Goal: Task Accomplishment & Management: Manage account settings

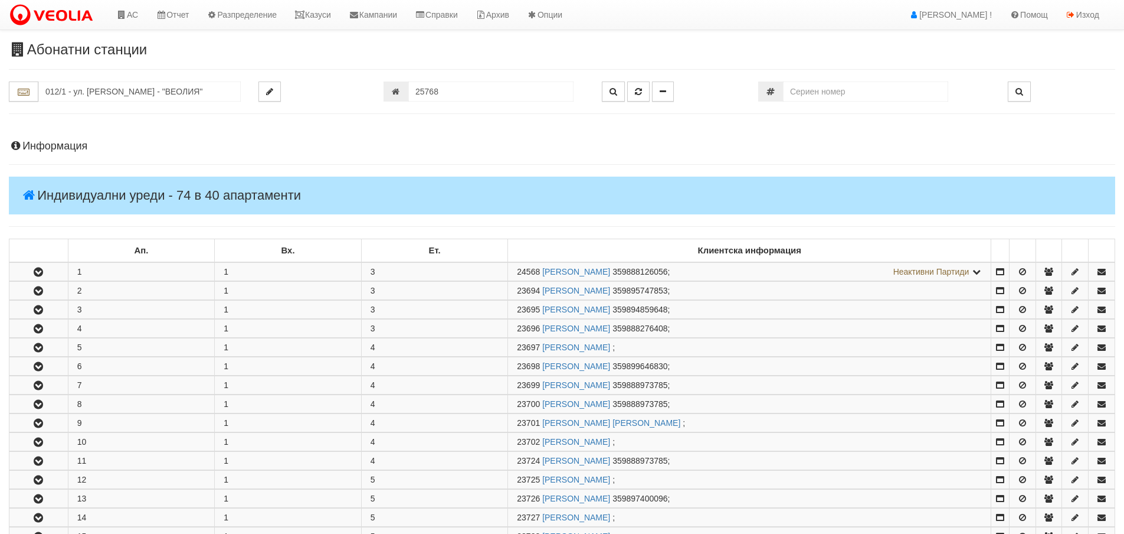
scroll to position [413, 0]
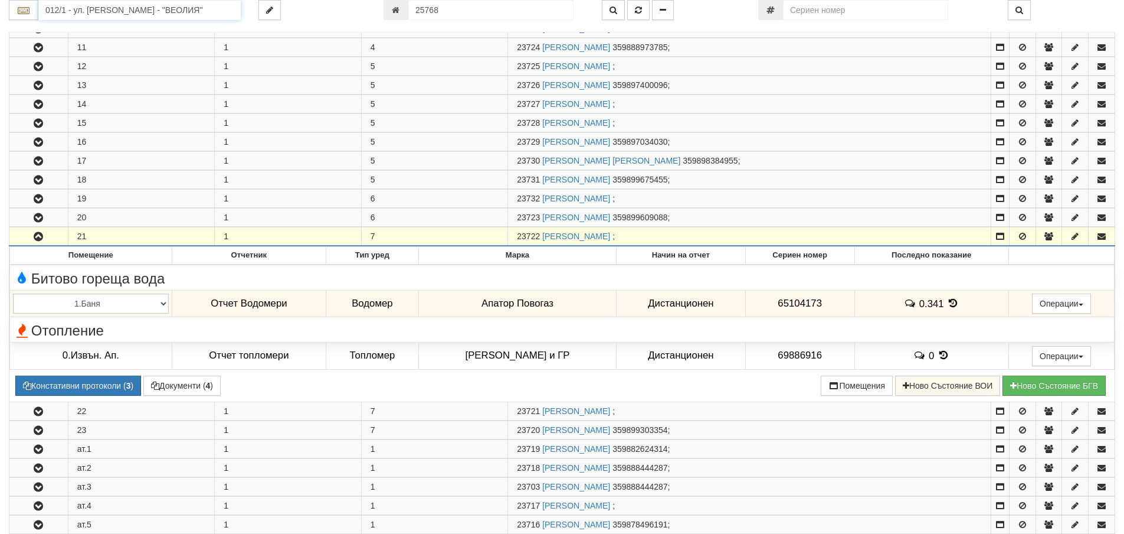
click at [135, 10] on input "012/1 - ул. Васил Чекаларов - "ВЕОЛИЯ"" at bounding box center [139, 10] width 202 height 20
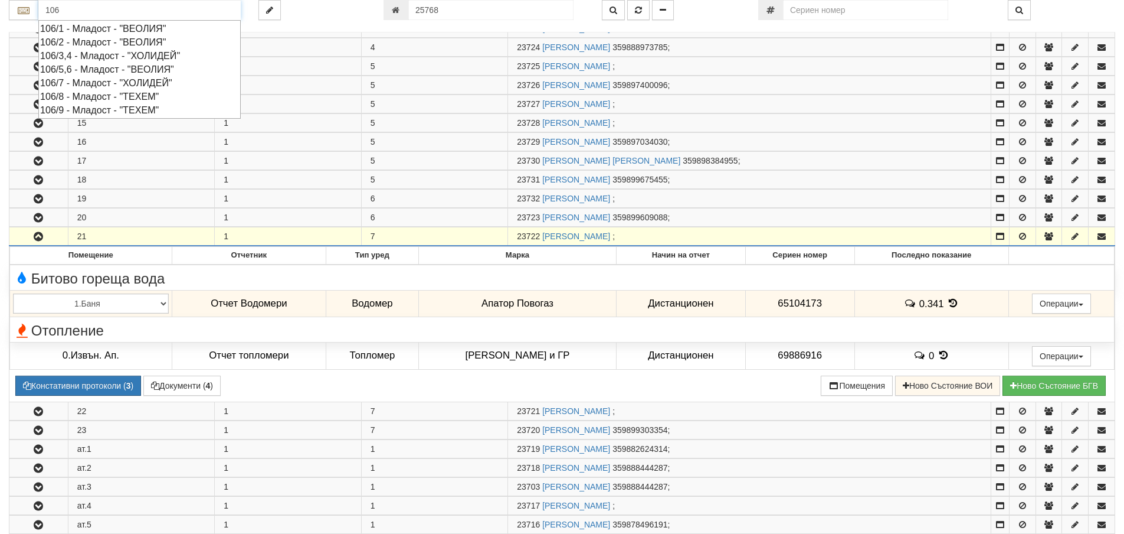
click at [97, 98] on div "106/8 - Младост - "ТЕХЕМ"" at bounding box center [139, 97] width 199 height 14
type input "106/8 - Младост - "ТЕХЕМ""
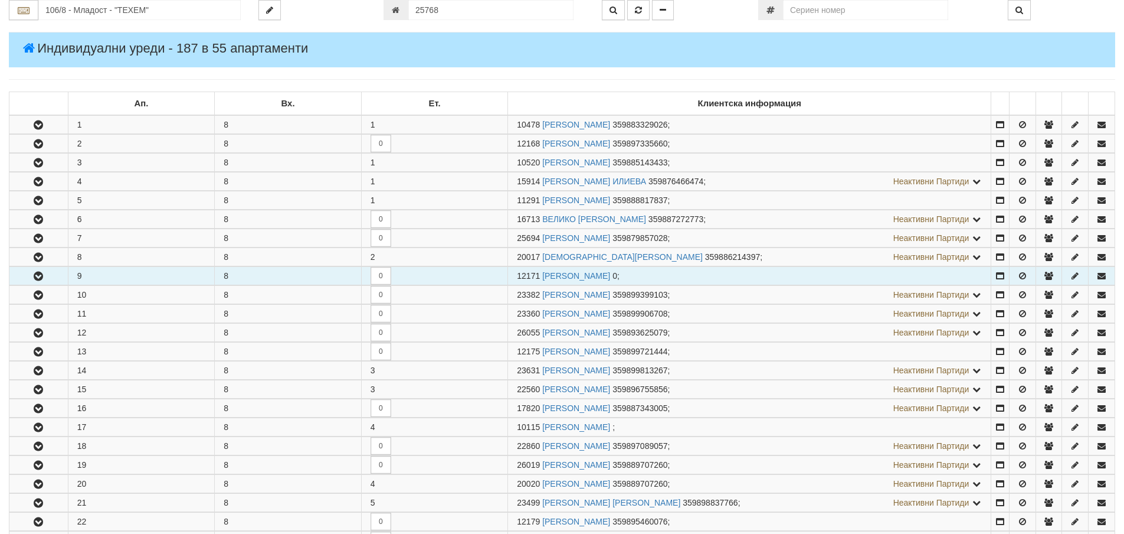
scroll to position [177, 0]
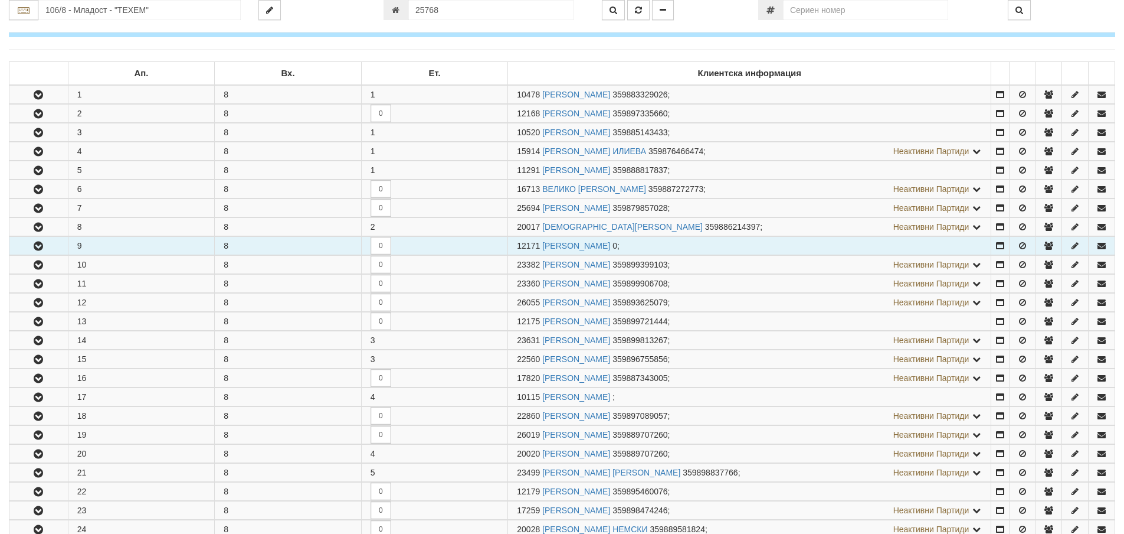
click at [36, 247] on icon "button" at bounding box center [38, 246] width 14 height 8
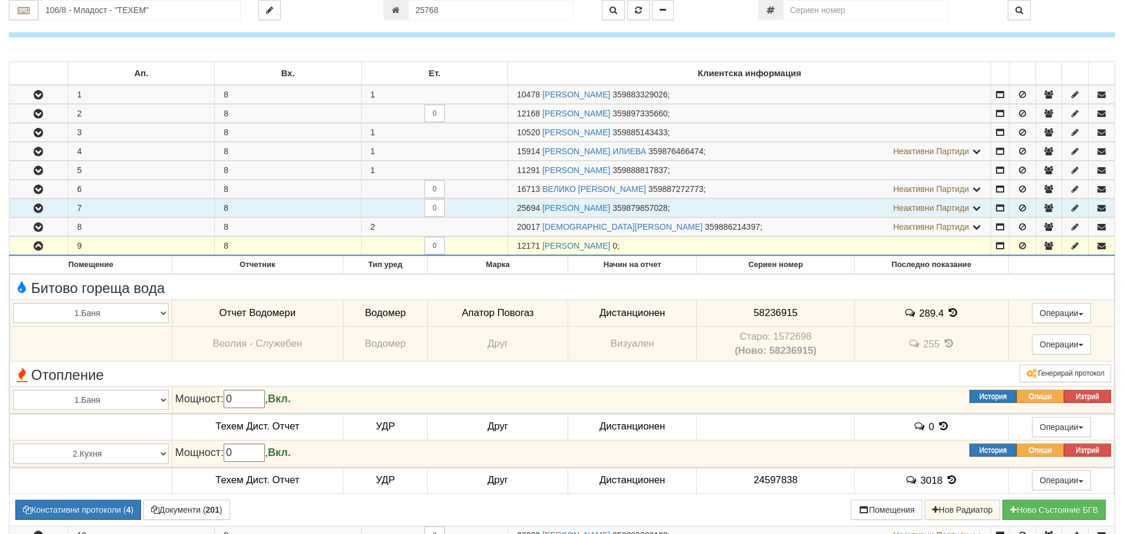
click at [35, 208] on icon "button" at bounding box center [38, 208] width 14 height 8
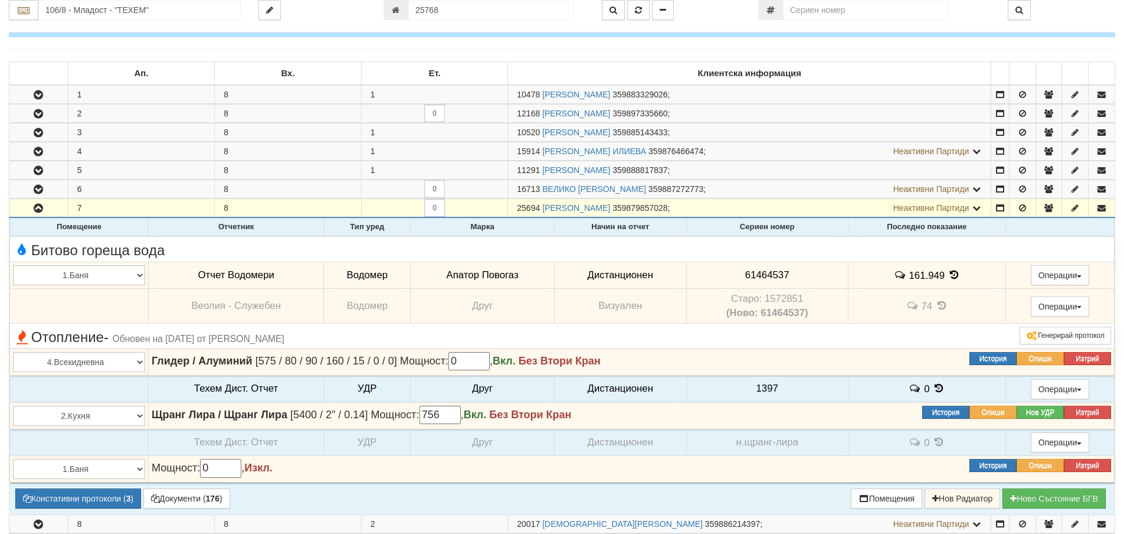
click at [949, 273] on icon at bounding box center [954, 275] width 13 height 10
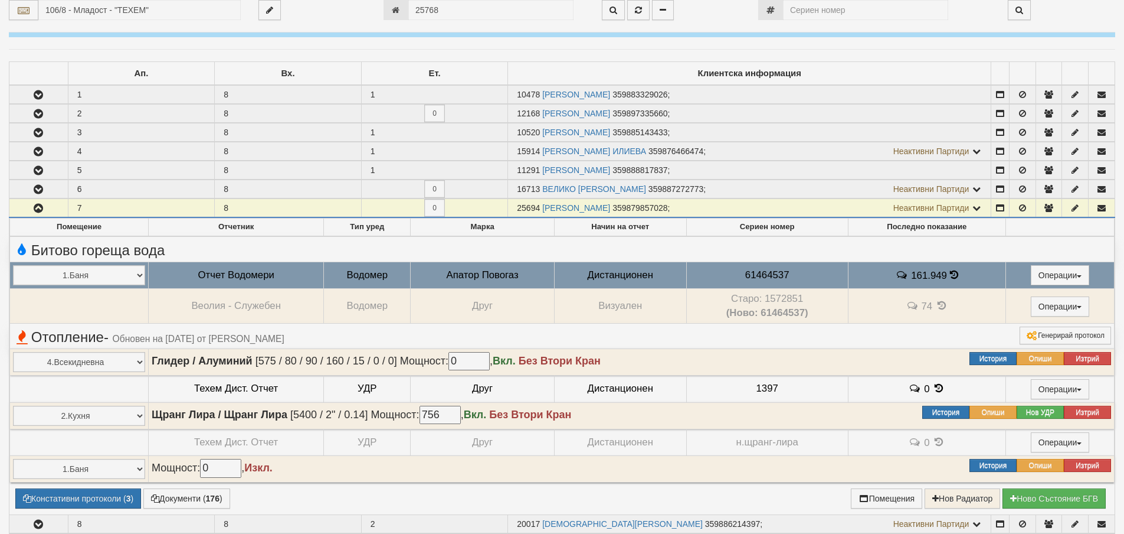
select select "1"
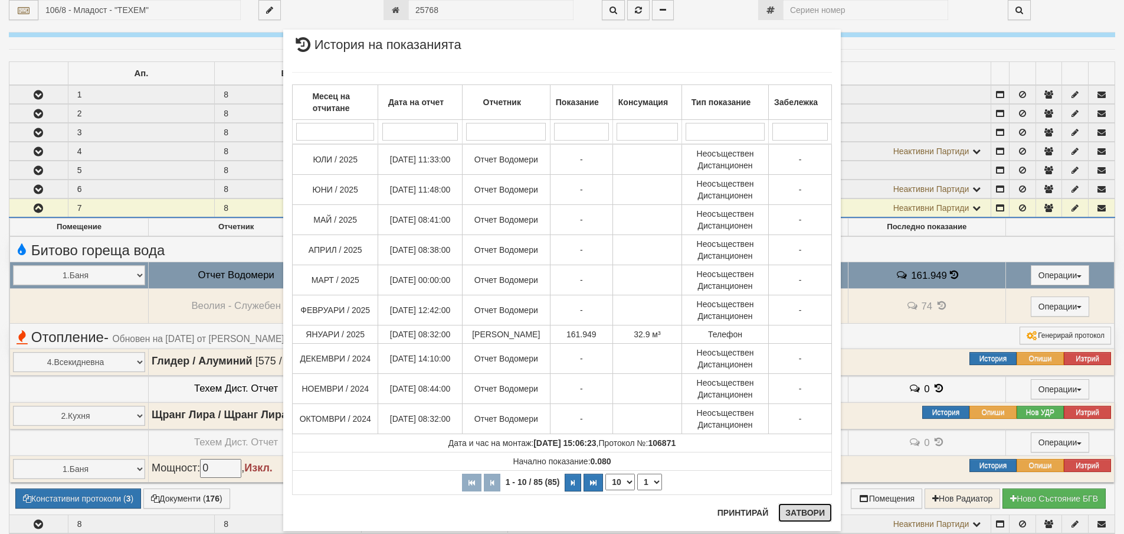
click at [802, 510] on button "Затвори" at bounding box center [805, 512] width 54 height 19
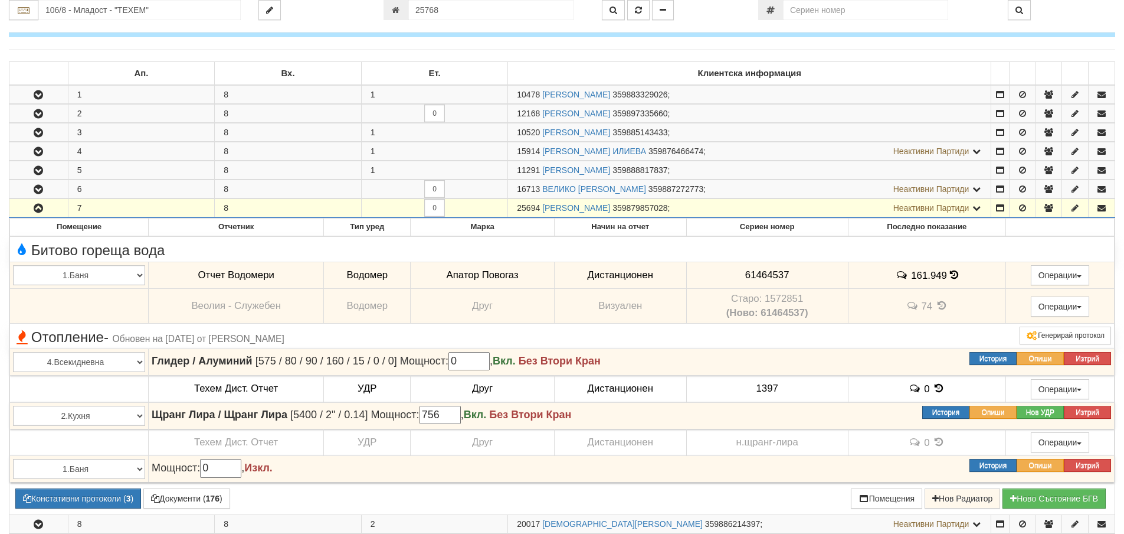
click at [35, 208] on icon "button" at bounding box center [38, 208] width 14 height 8
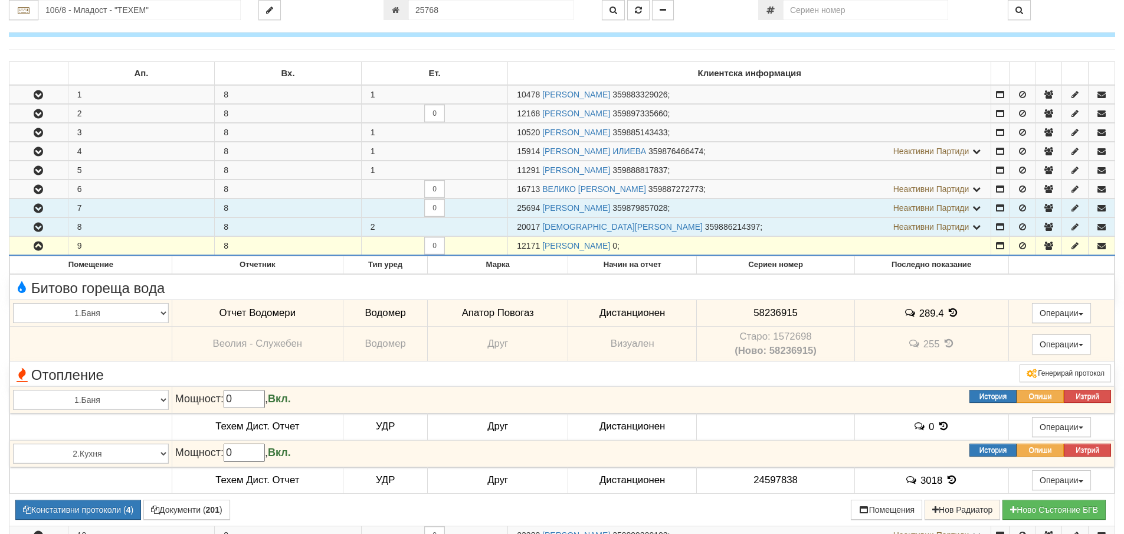
scroll to position [0, 0]
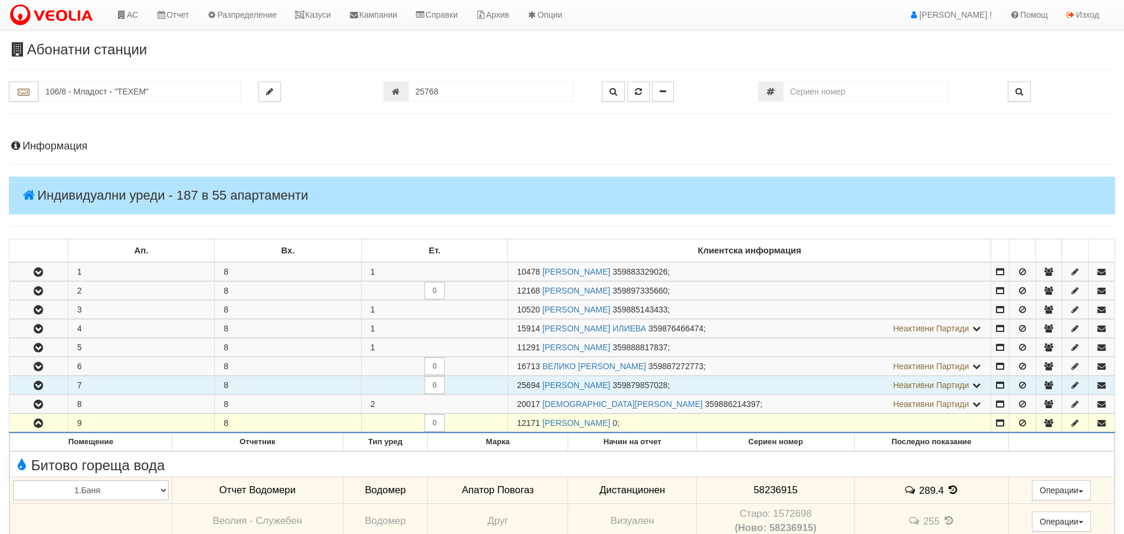
click at [24, 142] on h4 "Информация" at bounding box center [562, 146] width 1107 height 12
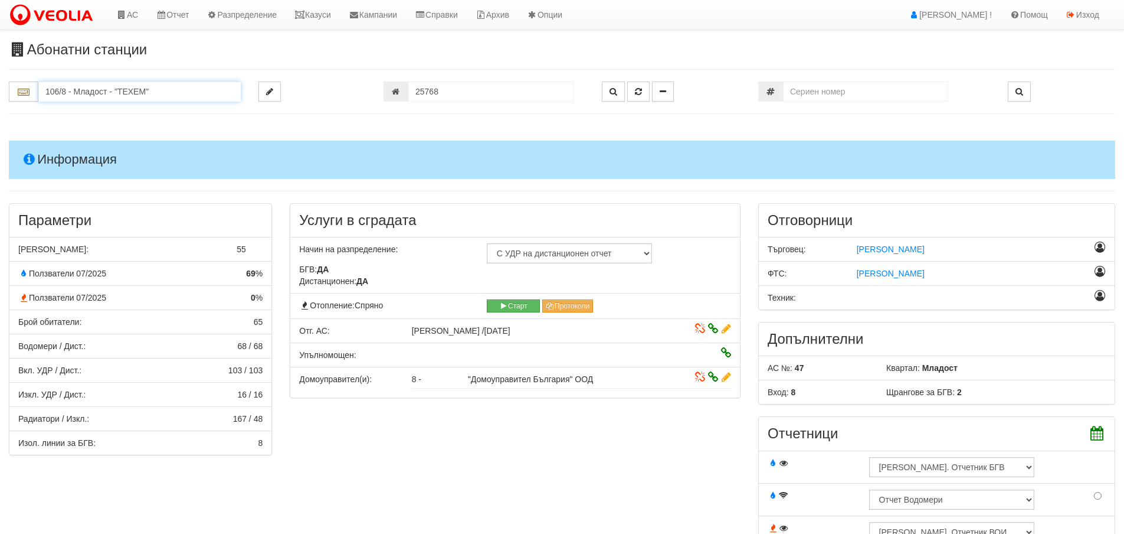
click at [63, 92] on input "106/8 - Младост - "ТЕХЕМ"" at bounding box center [139, 91] width 202 height 20
click at [56, 112] on div "083/1 - Трошево - "ВЕОЛИЯ"" at bounding box center [139, 110] width 199 height 14
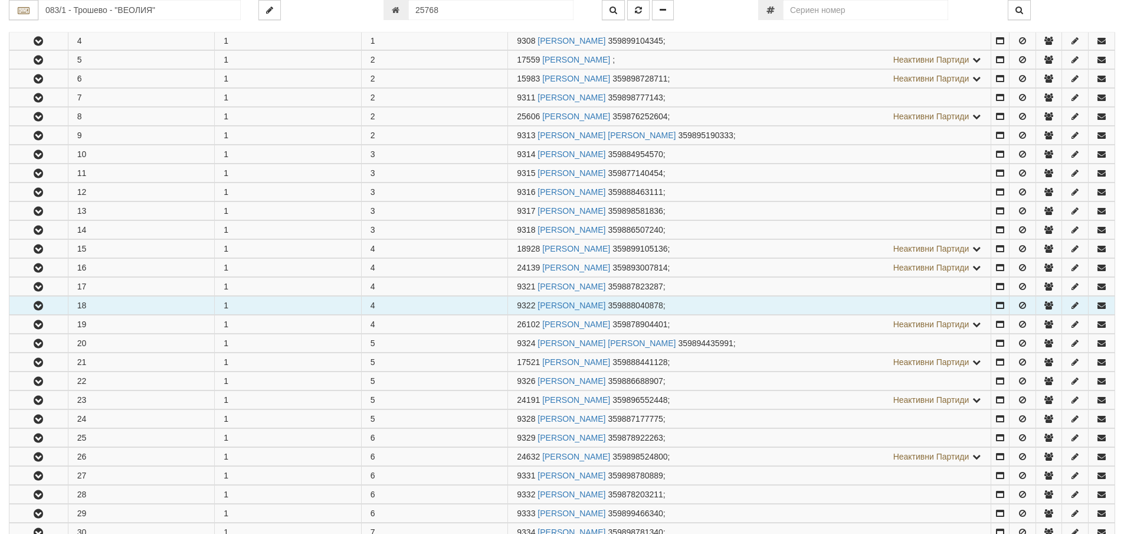
scroll to position [354, 0]
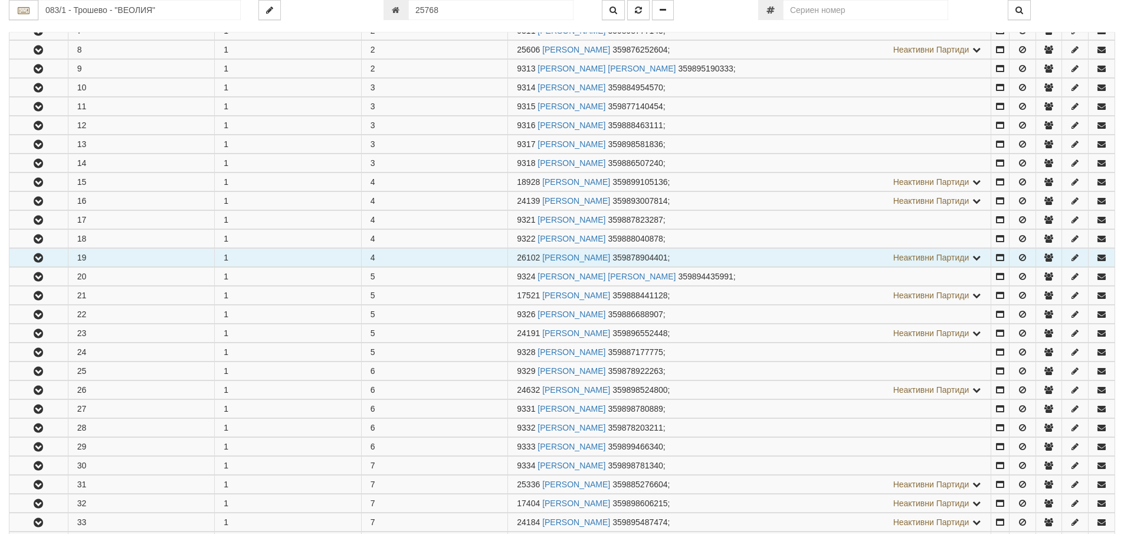
click at [43, 261] on icon "button" at bounding box center [38, 258] width 14 height 8
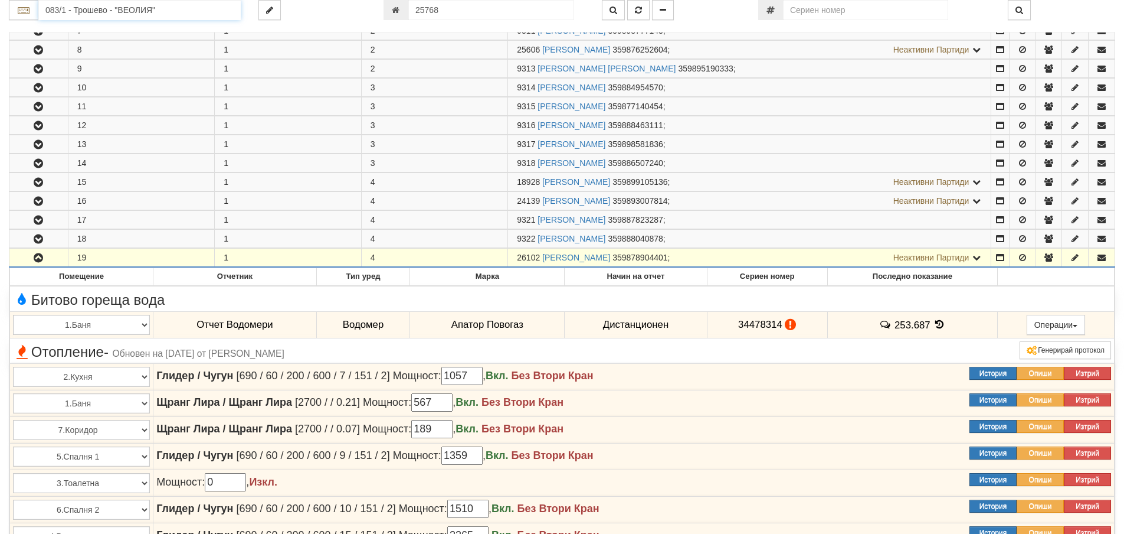
click at [63, 1] on input "083/1 - Трошево - "ВЕОЛИЯ"" at bounding box center [139, 10] width 202 height 20
click at [66, 31] on div "012/1 - ул. [PERSON_NAME] - "ВЕОЛИЯ"" at bounding box center [139, 29] width 199 height 14
type input "012/1 - ул. [PERSON_NAME] - "ВЕОЛИЯ""
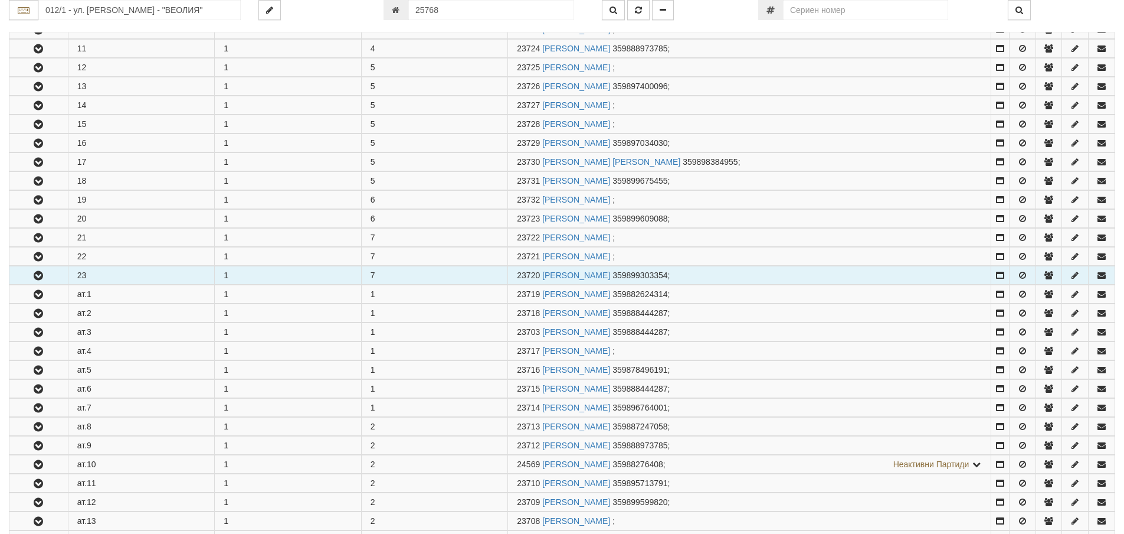
scroll to position [413, 0]
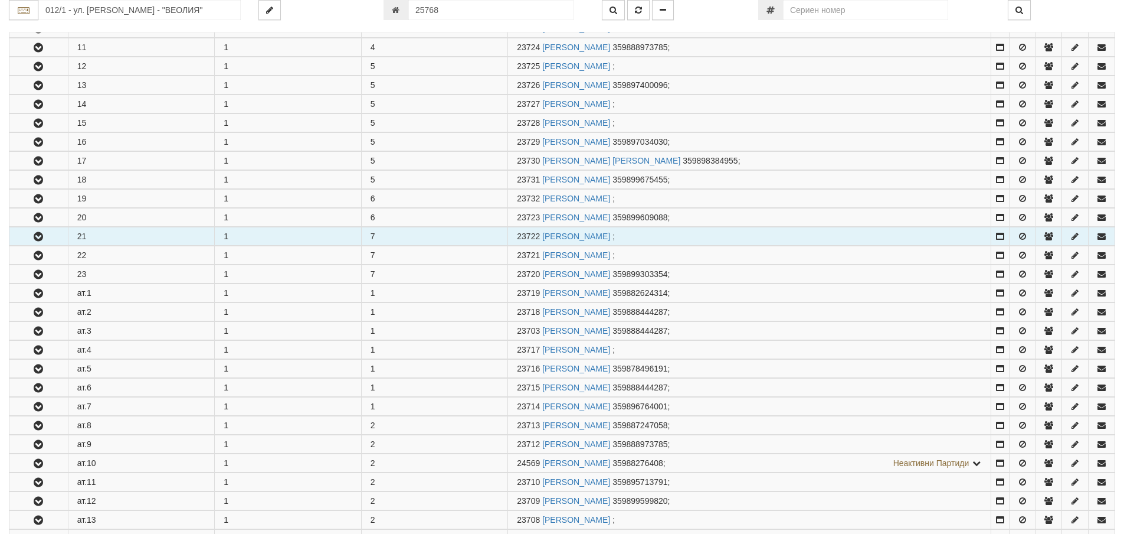
click at [33, 238] on icon "button" at bounding box center [38, 237] width 14 height 8
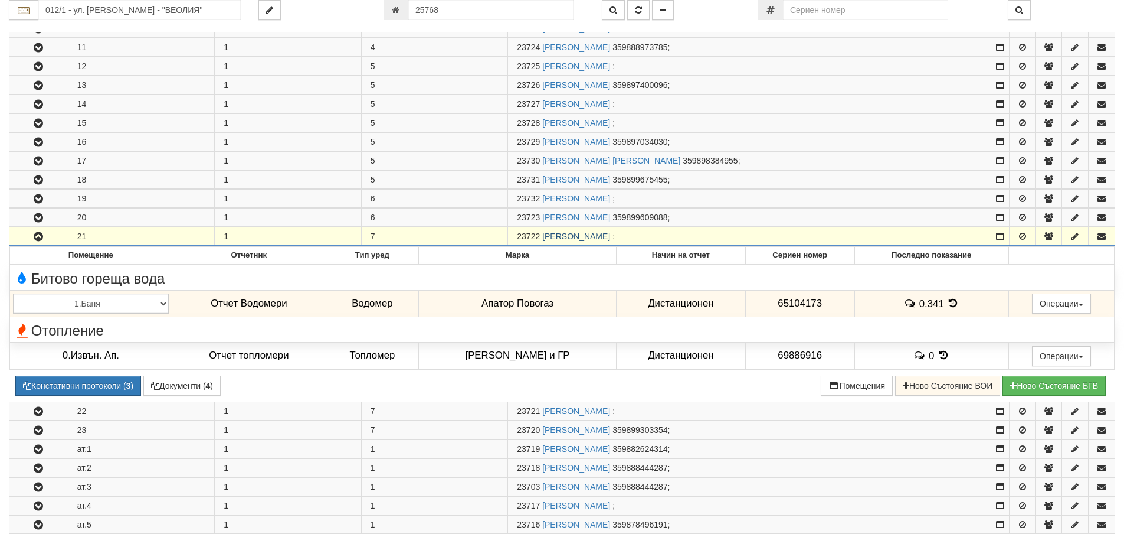
click at [610, 235] on link "[PERSON_NAME]" at bounding box center [576, 235] width 68 height 9
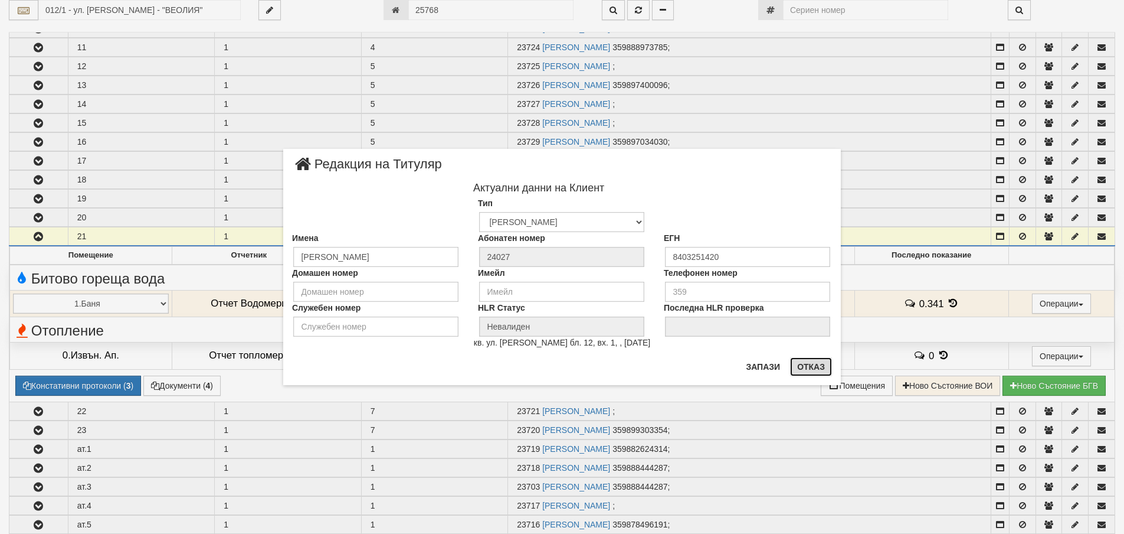
click at [813, 364] on button "Отказ" at bounding box center [811, 366] width 42 height 19
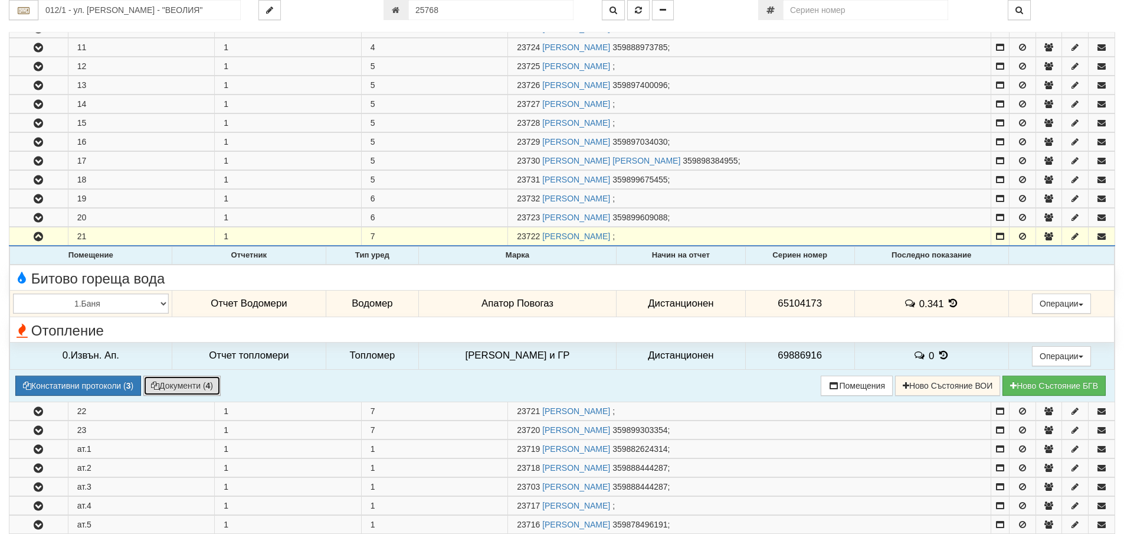
click at [175, 385] on button "Документи ( 4 )" at bounding box center [181, 385] width 77 height 20
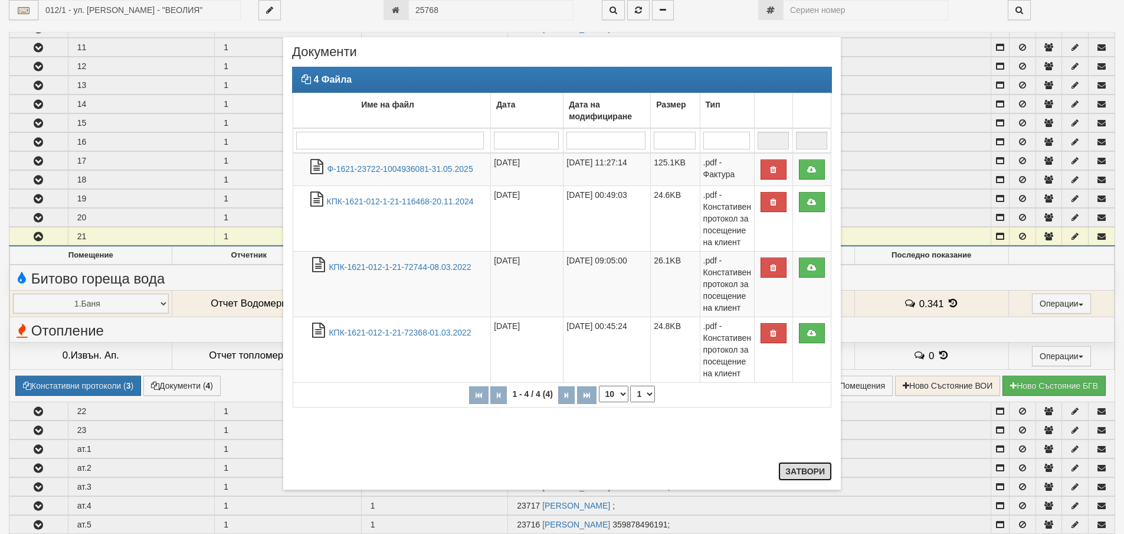
click at [807, 468] on button "Затвори" at bounding box center [805, 471] width 54 height 19
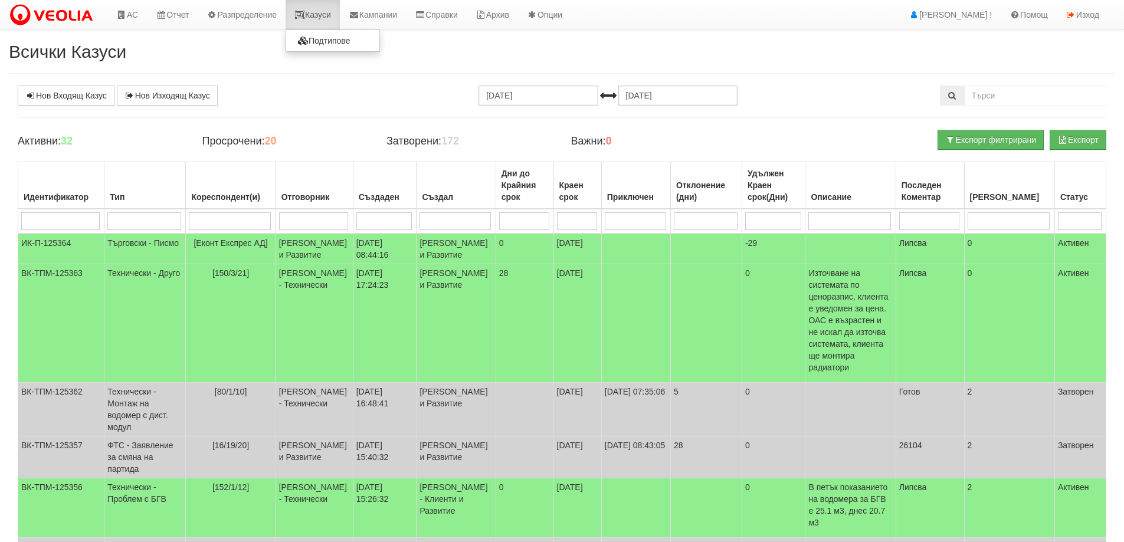
click at [323, 14] on link "Казуси" at bounding box center [313, 15] width 54 height 30
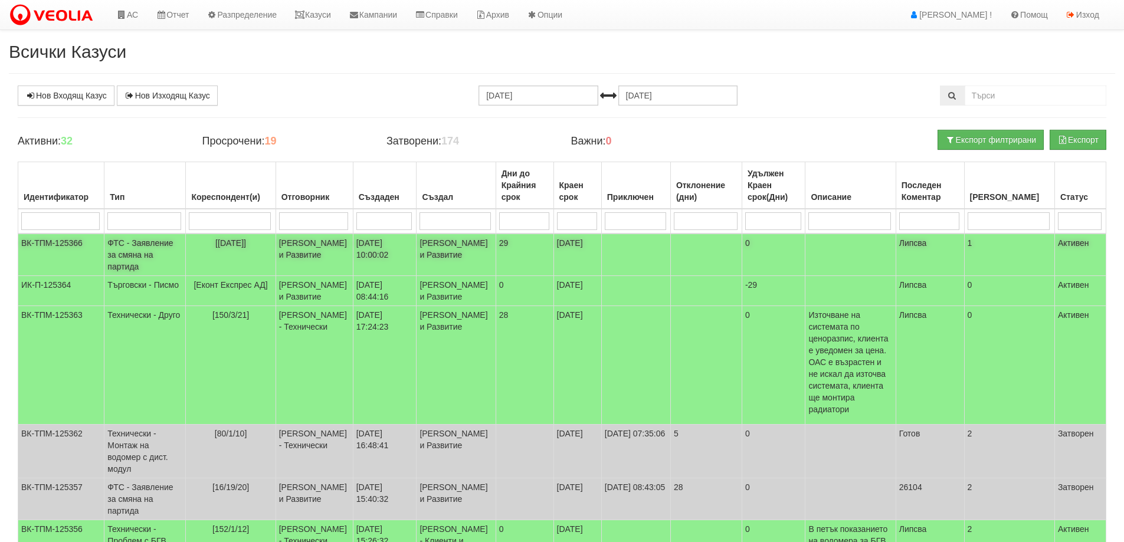
click at [145, 258] on td "ФТС - Заявление за смяна на партида" at bounding box center [144, 255] width 81 height 42
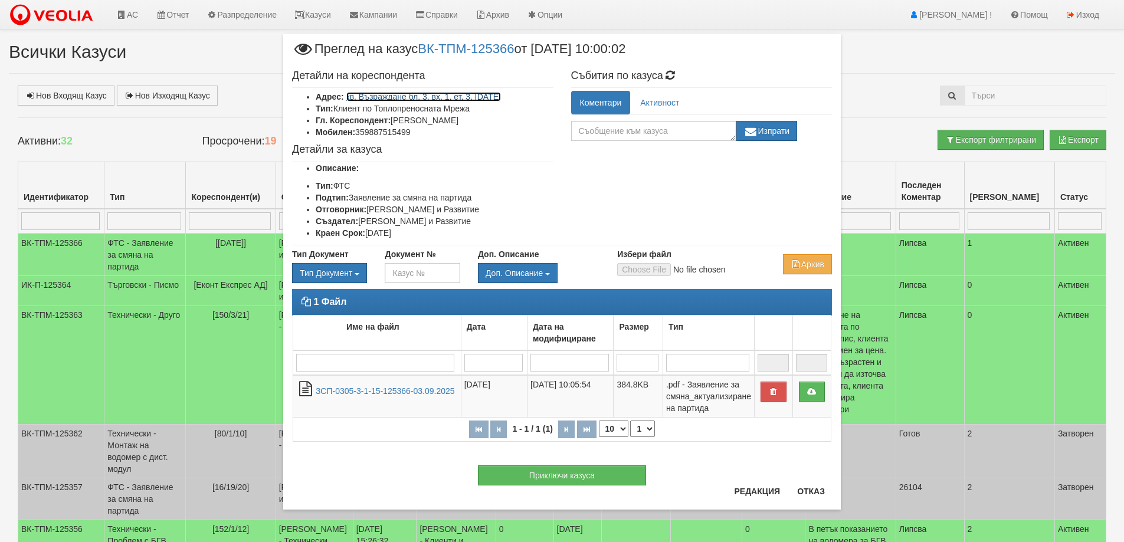
click at [469, 99] on link "кв. Възраждане бл. 3, вх. 1, ет. 3, ап. 15" at bounding box center [423, 96] width 155 height 9
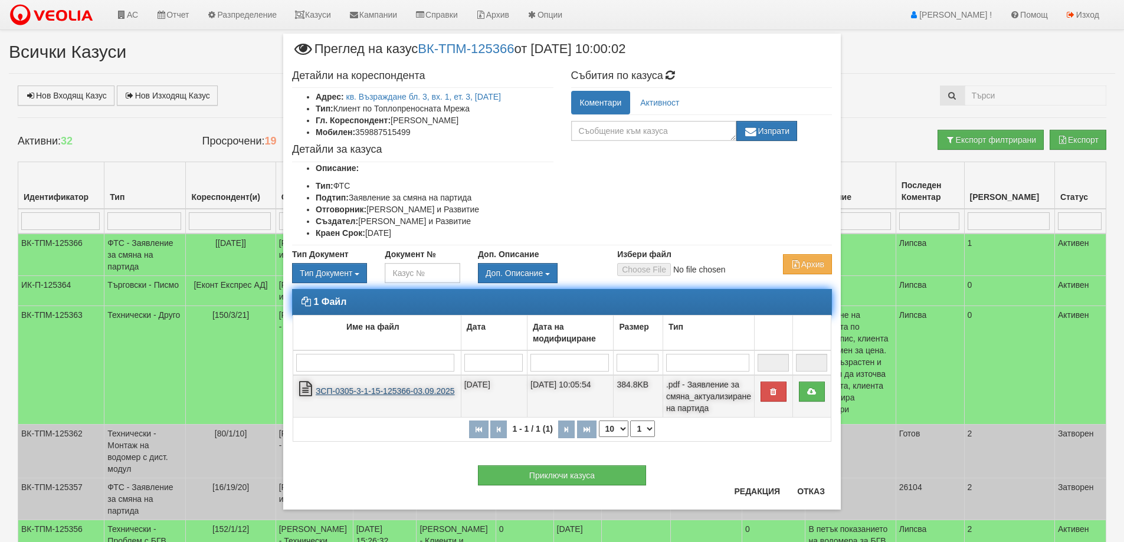
click at [392, 392] on link "ЗСП-0305-3-1-15-125366-03.09.2025" at bounding box center [385, 391] width 139 height 9
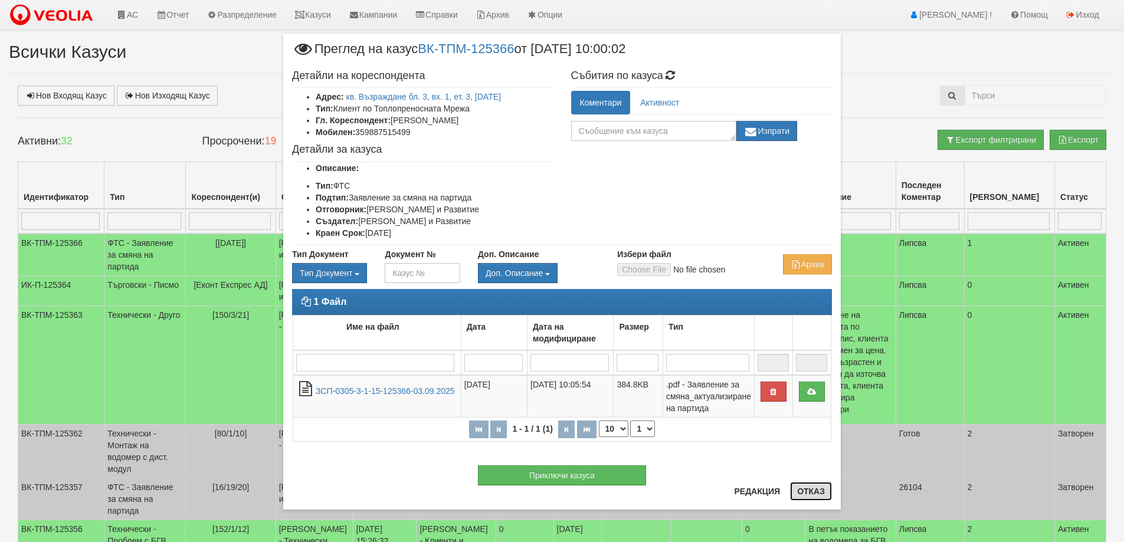
click at [812, 493] on button "Отказ" at bounding box center [811, 491] width 42 height 19
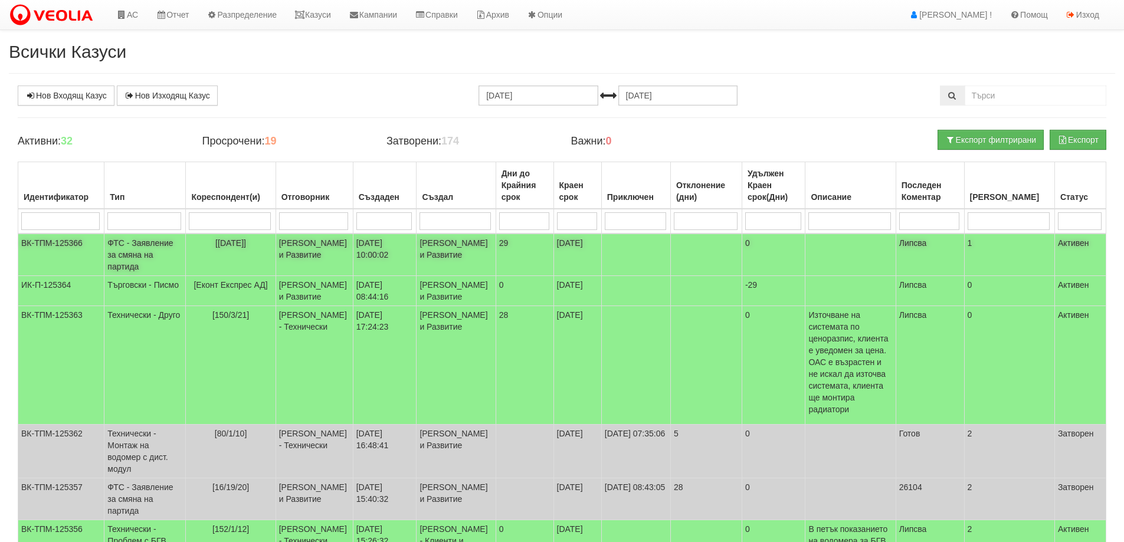
click at [146, 257] on td "ФТС - Заявление за смяна на партида" at bounding box center [144, 255] width 81 height 42
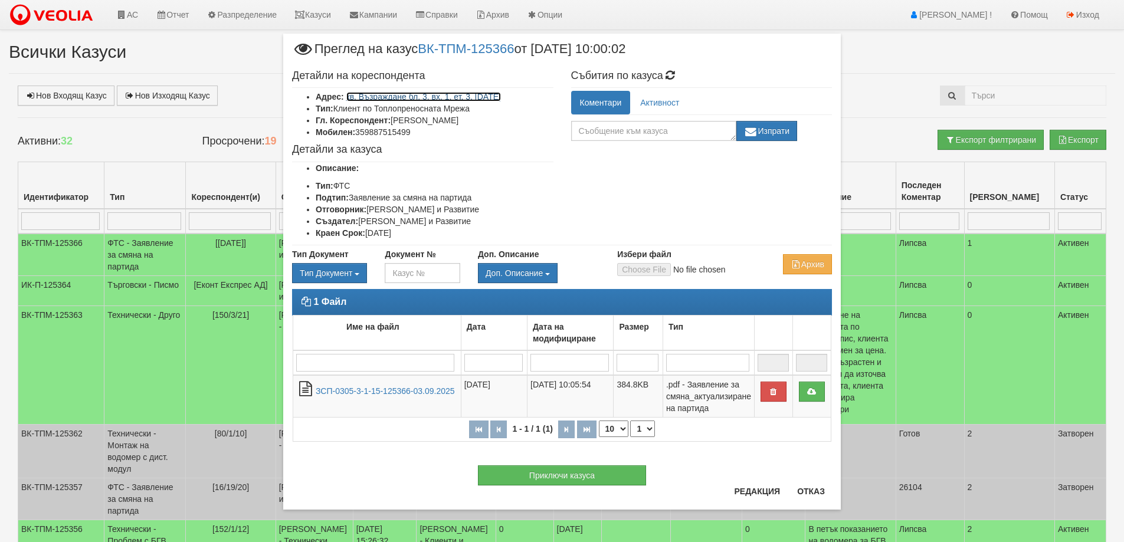
click at [473, 96] on link "кв. Възраждане бл. 3, вх. 1, ет. 3, ап. 15" at bounding box center [423, 96] width 155 height 9
click at [820, 490] on button "Отказ" at bounding box center [811, 491] width 42 height 19
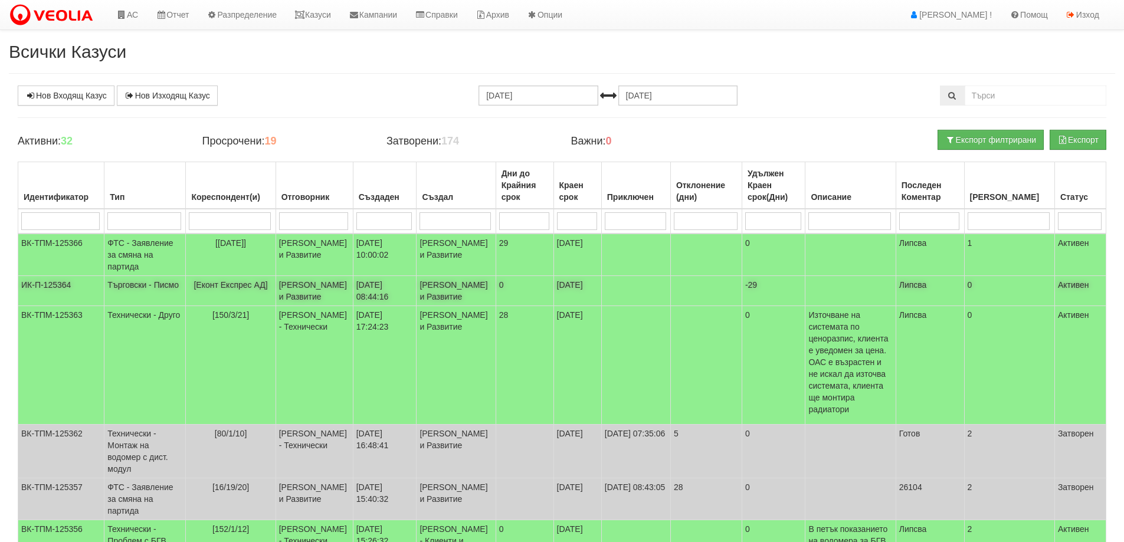
click at [139, 305] on td "Търговски - Писмо" at bounding box center [144, 291] width 81 height 30
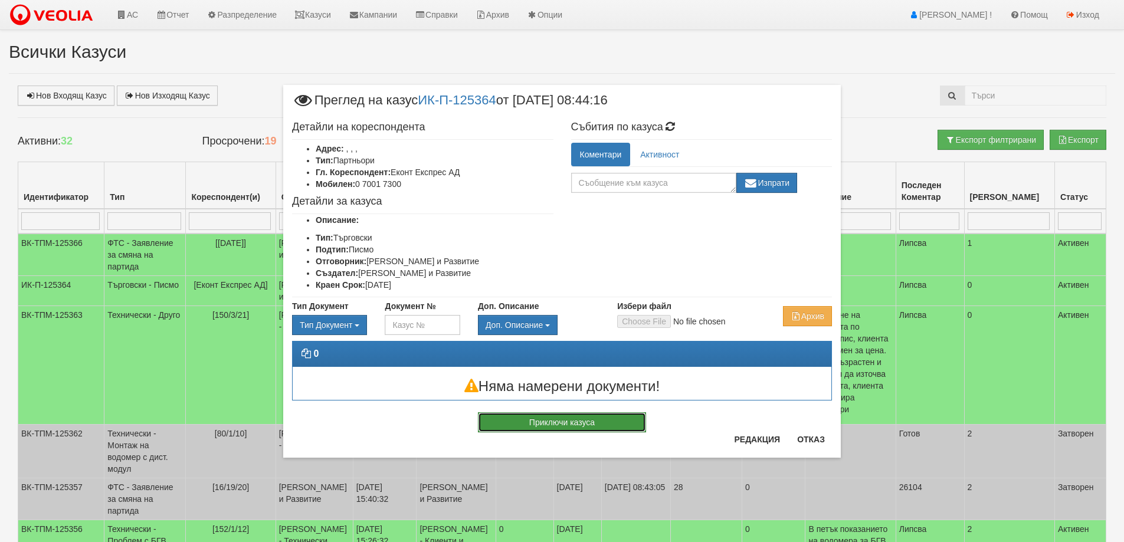
click at [570, 423] on button "Приключи казуса" at bounding box center [562, 423] width 168 height 20
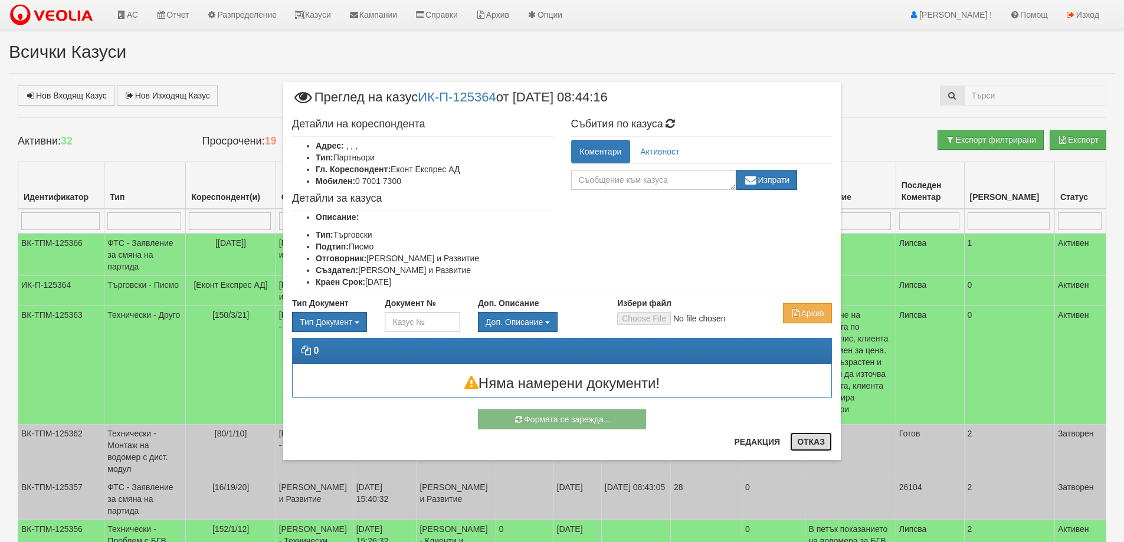
click at [807, 440] on button "Отказ" at bounding box center [811, 442] width 42 height 19
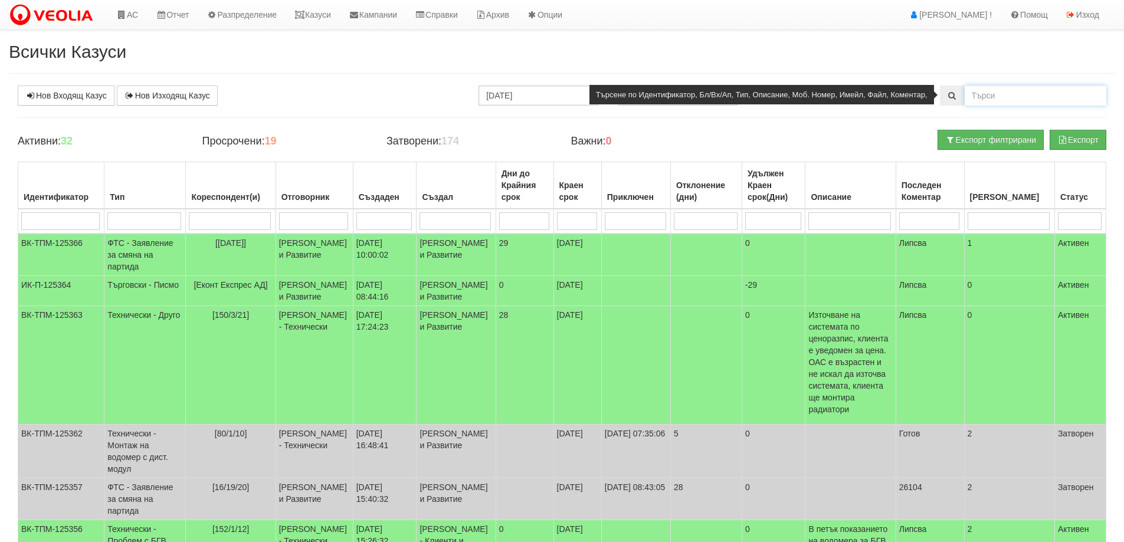
click at [997, 96] on input "text" at bounding box center [1036, 96] width 142 height 20
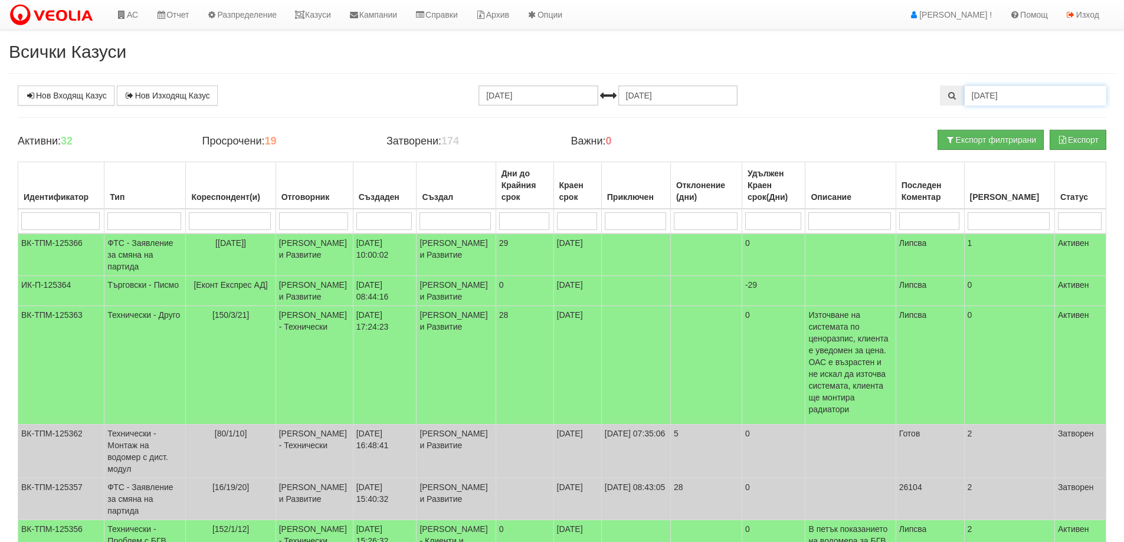
type input "12/1/21"
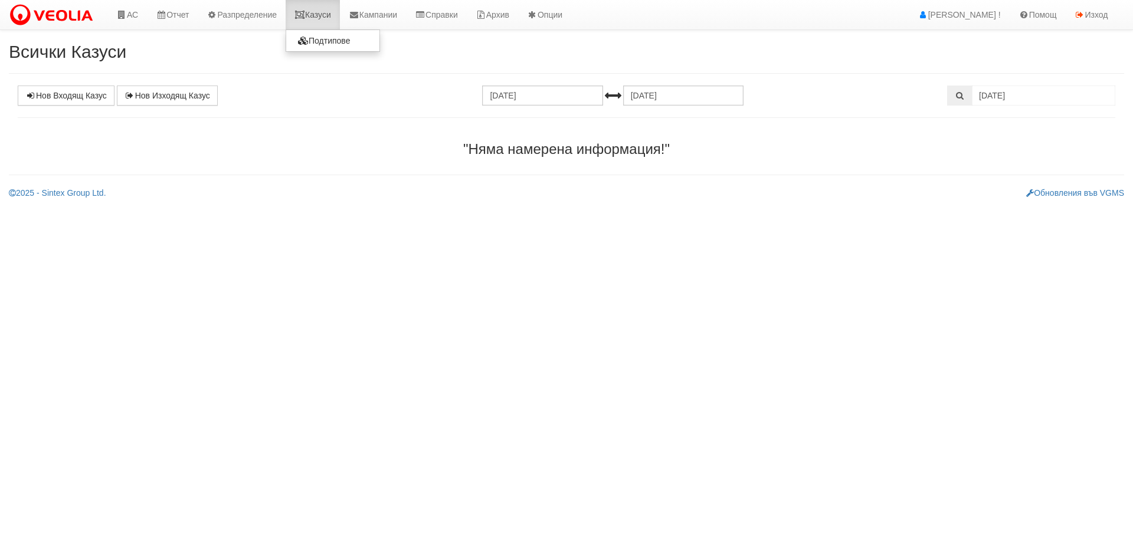
click at [328, 17] on link "Казуси" at bounding box center [313, 15] width 54 height 30
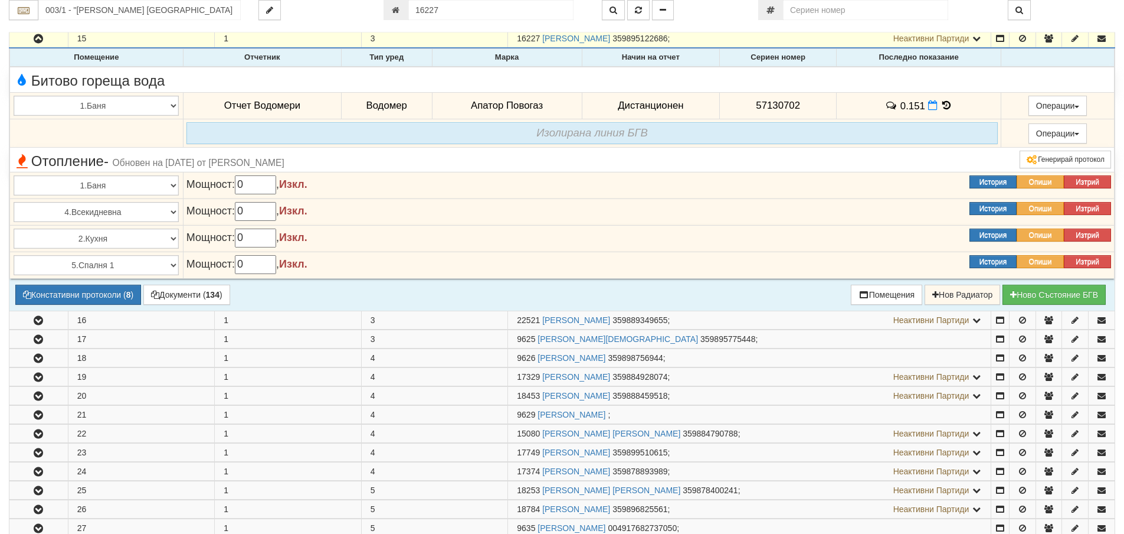
scroll to position [438, 0]
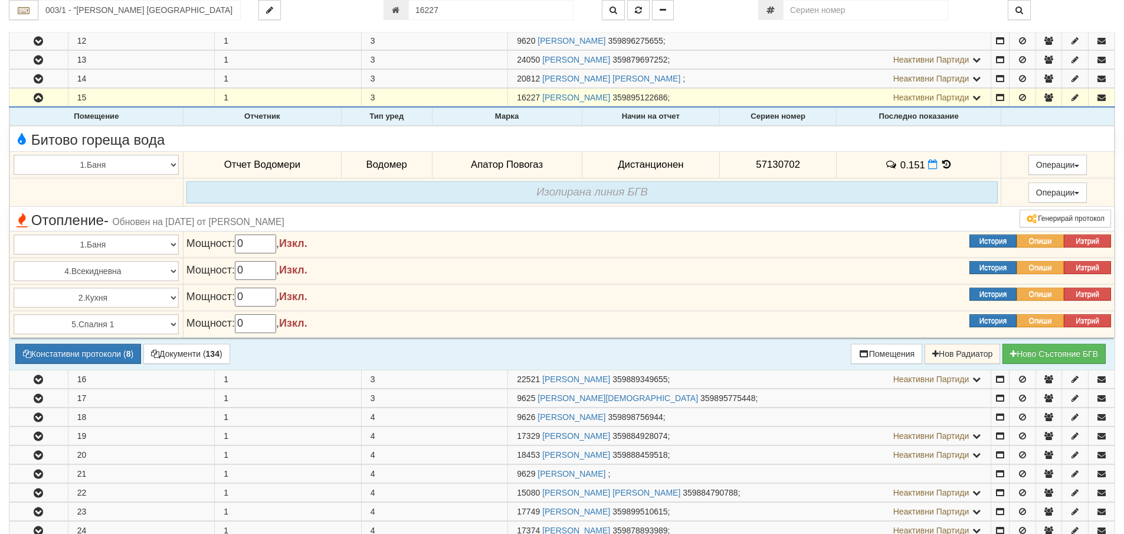
click at [943, 159] on icon at bounding box center [946, 164] width 13 height 10
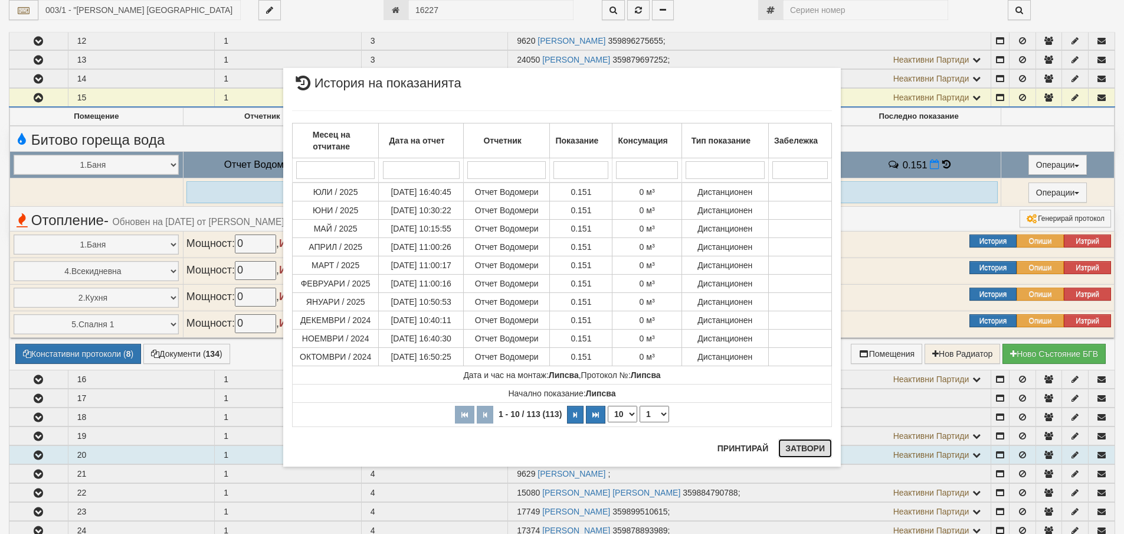
drag, startPoint x: 806, startPoint y: 447, endPoint x: 790, endPoint y: 452, distance: 16.6
click at [806, 447] on button "Затвори" at bounding box center [805, 447] width 54 height 19
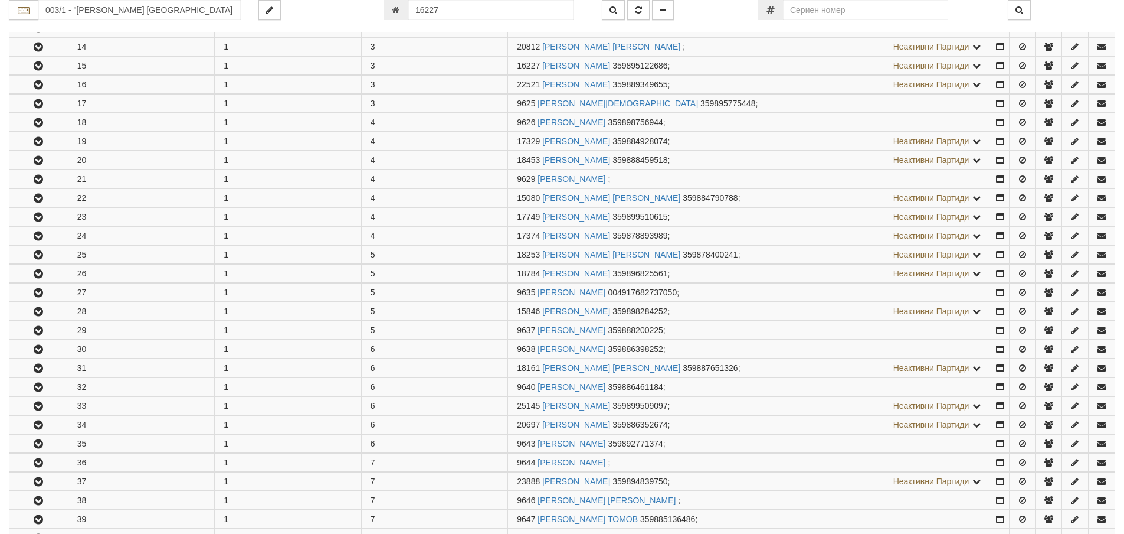
scroll to position [498, 0]
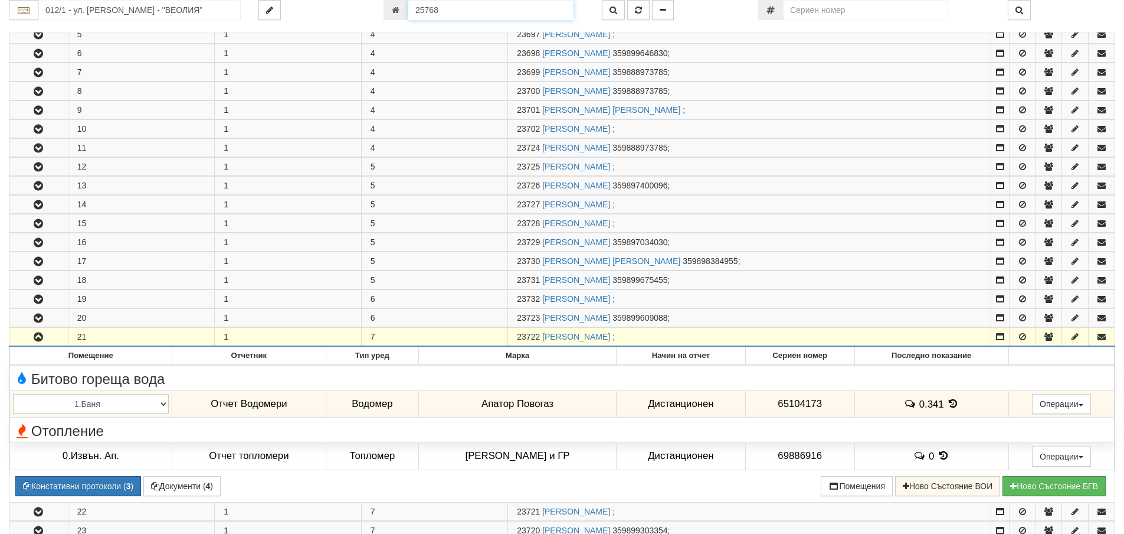
drag, startPoint x: 442, startPoint y: 9, endPoint x: 402, endPoint y: 9, distance: 39.5
click at [402, 9] on div "25768" at bounding box center [484, 10] width 201 height 20
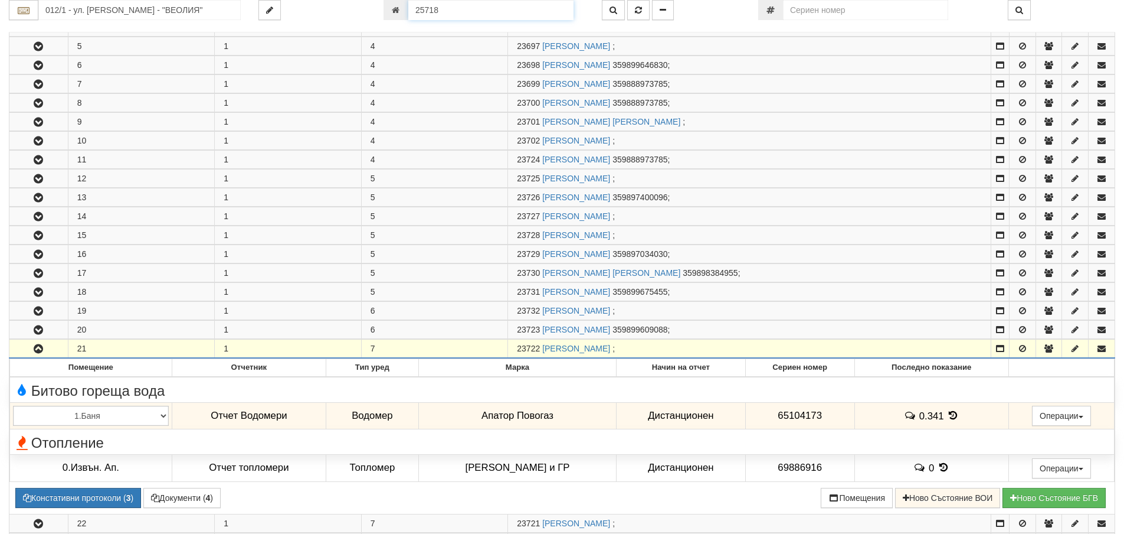
type input "25718"
type input "030/2 - "[PERSON_NAME] [GEOGRAPHIC_DATA] " ЕАД"
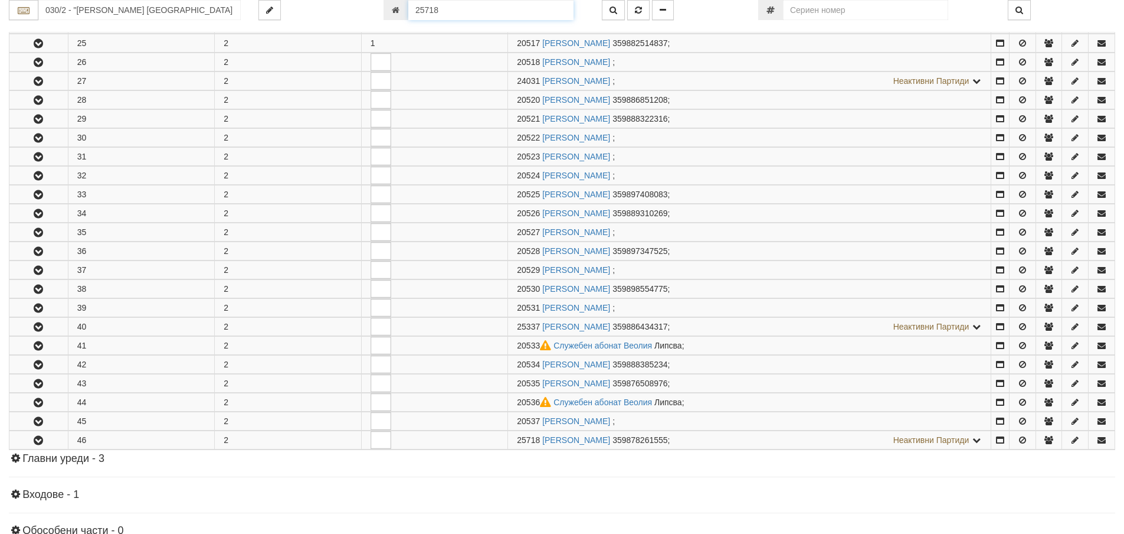
scroll to position [451, 0]
